Goal: Complete application form

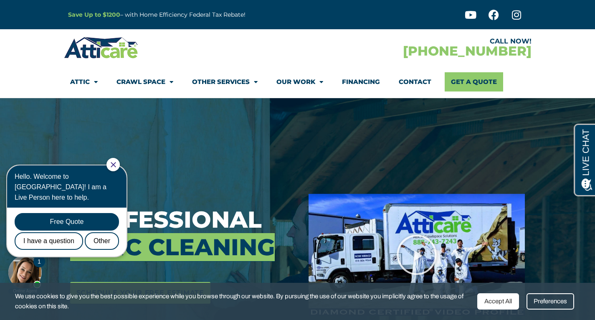
click at [481, 297] on div "Accept All" at bounding box center [499, 301] width 42 height 16
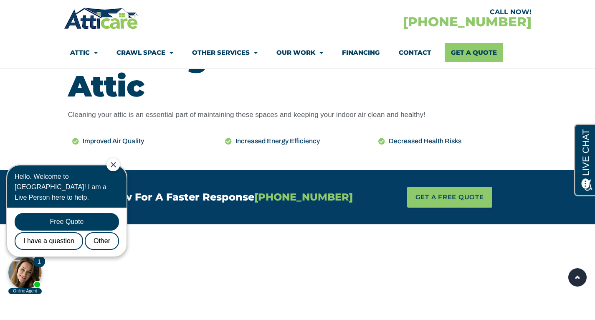
scroll to position [384, 0]
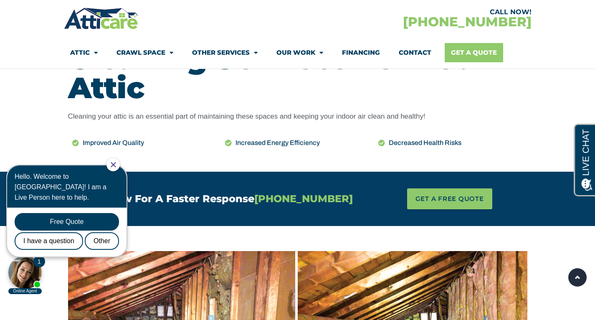
click at [455, 57] on link "Get A Quote" at bounding box center [474, 52] width 58 height 19
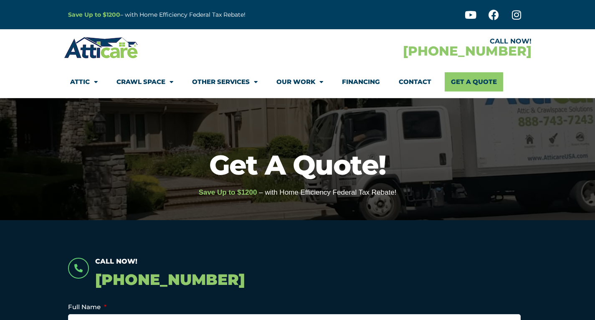
click at [404, 81] on link "Contact" at bounding box center [415, 81] width 33 height 19
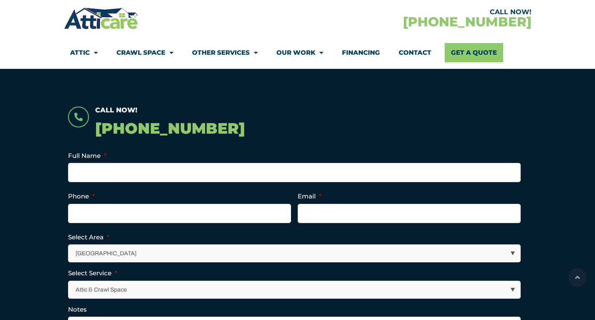
scroll to position [184, 0]
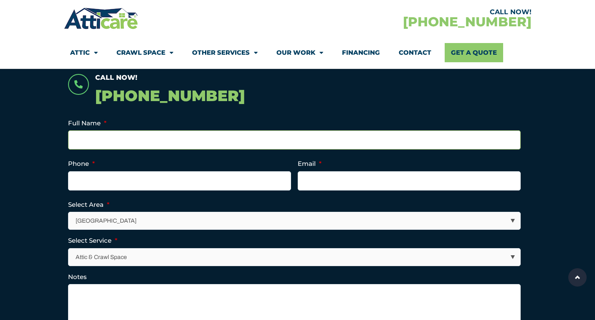
click at [126, 135] on input "Full Name *" at bounding box center [294, 139] width 453 height 19
type input "Susan Marie King"
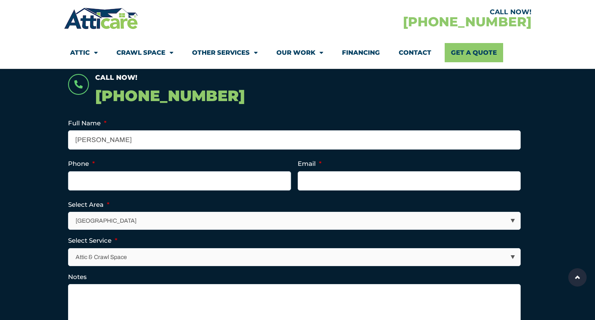
type input "4088068782"
type input "clarkmorgan@sbcglobal.net"
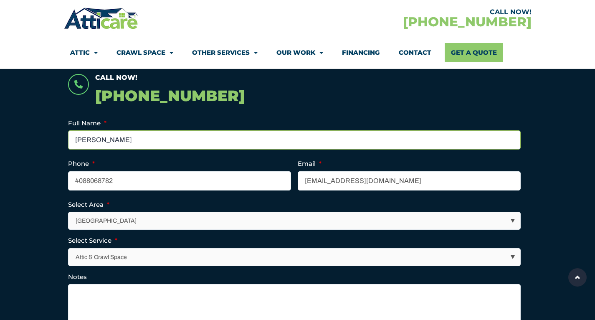
type input "(408) 806-8782"
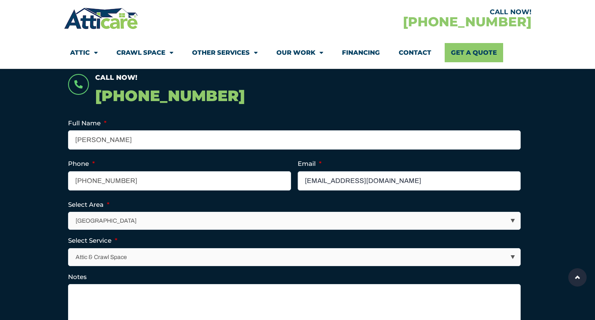
drag, startPoint x: 394, startPoint y: 183, endPoint x: 297, endPoint y: 180, distance: 97.4
click at [297, 180] on ul "Email This field is for validation purposes and should be left unchanged. Full …" at bounding box center [298, 230] width 460 height 223
type input "susanyinglingmorgan@gmail.com"
click at [513, 220] on select "Los Angeles Area San Francisco Bay Area New Jersey / New York Area Other Areas" at bounding box center [295, 220] width 452 height 17
select select "[GEOGRAPHIC_DATA]"
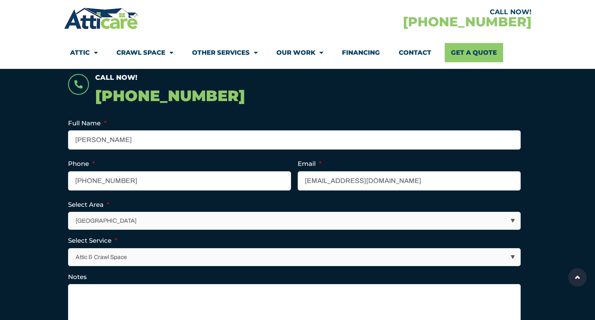
click at [69, 212] on select "Los Angeles Area San Francisco Bay Area New Jersey / New York Area Other Areas" at bounding box center [295, 220] width 452 height 17
click at [547, 241] on section "Call Now! 1-866-257-2681 Email This field is for validation purposes and should…" at bounding box center [297, 248] width 595 height 425
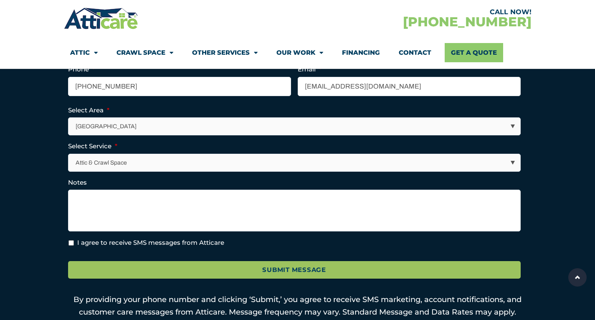
scroll to position [284, 0]
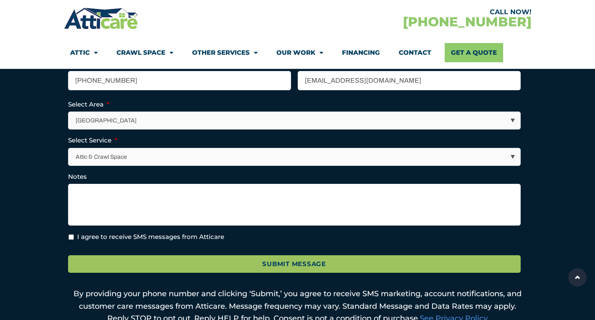
click at [514, 153] on select "Attic & Crawl Space Insulation Roofing Solar Energy Other Services" at bounding box center [295, 156] width 452 height 17
click at [69, 148] on select "Attic & Crawl Space Insulation Roofing Solar Energy Other Services" at bounding box center [295, 156] width 452 height 17
click at [107, 190] on textarea "Notes" at bounding box center [294, 205] width 453 height 42
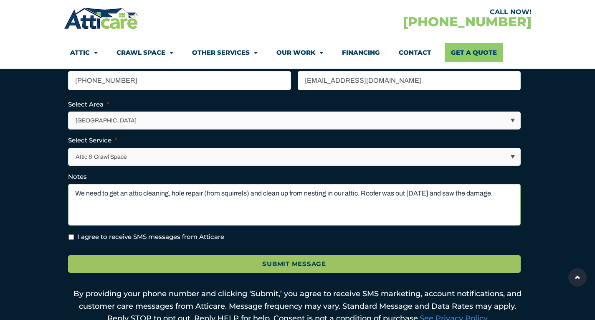
type textarea "We need to get an attic cleaning, hole repair (from squirrels) and clean up fro…"
click at [71, 235] on input "I agree to receive SMS messages from Atticare" at bounding box center [71, 236] width 5 height 5
checkbox input "true"
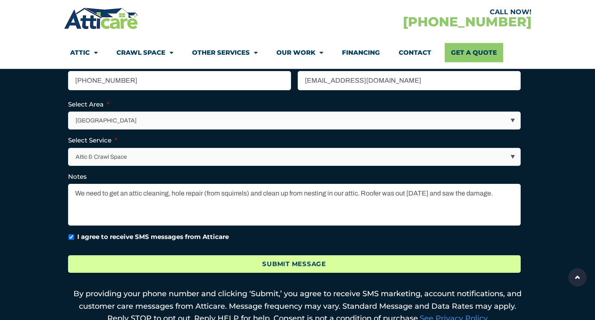
click at [155, 259] on input "Submit Message" at bounding box center [294, 264] width 453 height 18
